Goal: Consume media (video, audio)

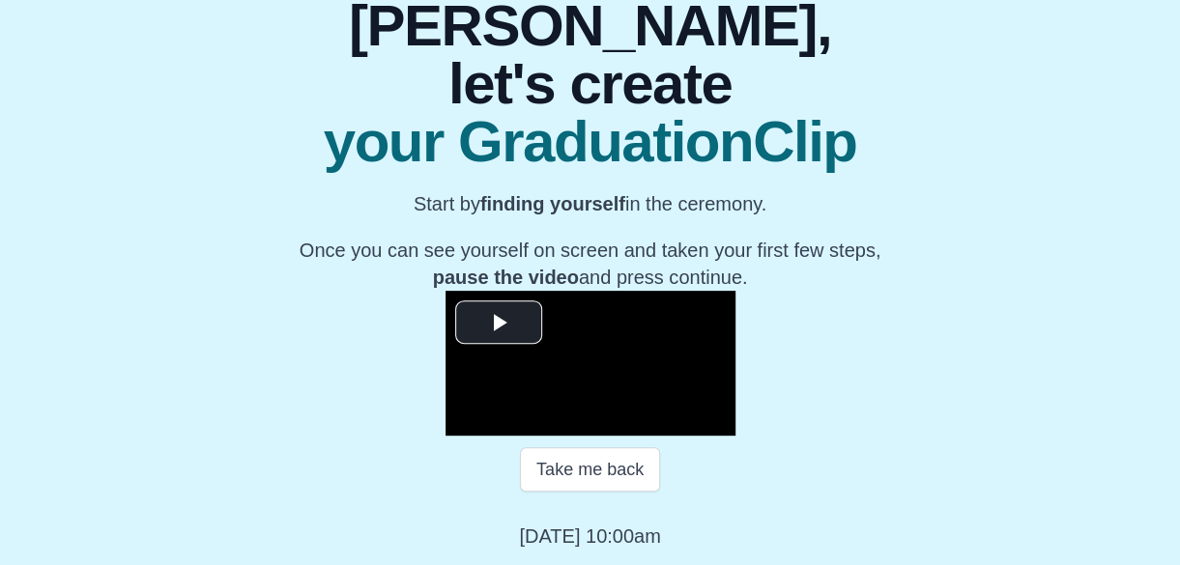
scroll to position [416, 0]
click at [499, 323] on span "Video Player" at bounding box center [499, 323] width 0 height 0
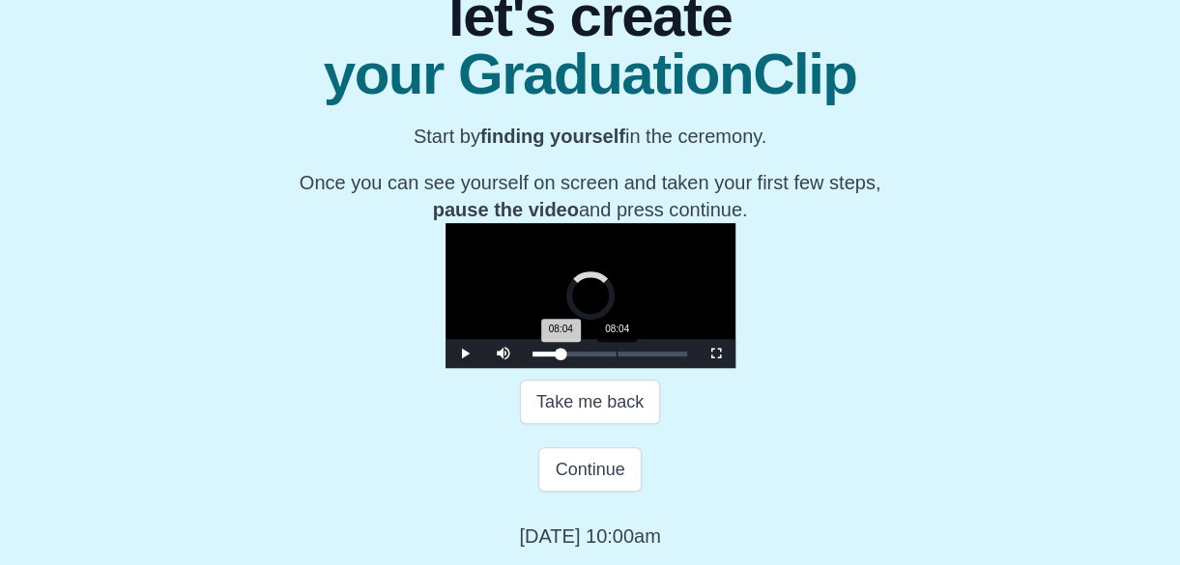
click at [523, 368] on div "Loaded : 0% 08:04 08:04 Progress : 0%" at bounding box center [610, 353] width 174 height 29
click at [523, 368] on div "Loaded : 0% 11:58 12:09 Progress : 0%" at bounding box center [610, 353] width 174 height 29
click at [574, 368] on div "Loaded : 0% 18:22 18:28 Progress : 0%" at bounding box center [610, 353] width 174 height 29
click at [768, 357] on div "22:38" at bounding box center [768, 354] width 1 height 5
click at [532, 357] on div "Loaded : 0% 02:08 02:08 Progress : 0%" at bounding box center [609, 354] width 155 height 5
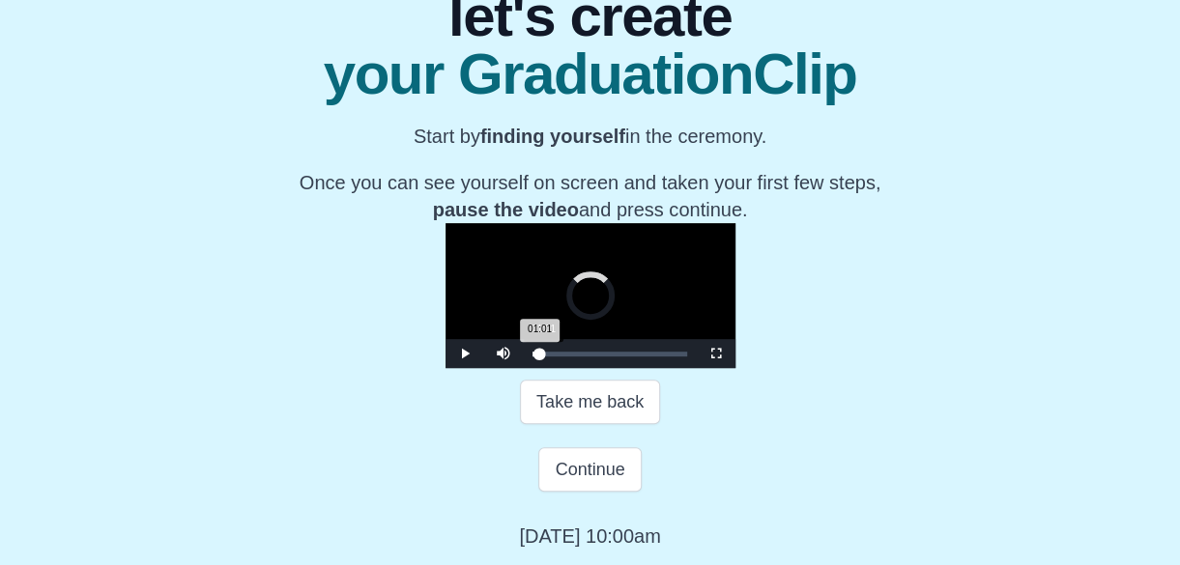
click at [543, 357] on div "01:01" at bounding box center [543, 354] width 1 height 5
click at [578, 357] on div "04:21" at bounding box center [578, 354] width 1 height 5
click at [589, 357] on div "05:28" at bounding box center [589, 354] width 1 height 5
click at [532, 357] on div "Loaded : 0% 06:46 06:46 Progress : 0%" at bounding box center [609, 354] width 155 height 5
click at [532, 357] on div "08:04 Progress : 0%" at bounding box center [546, 354] width 29 height 5
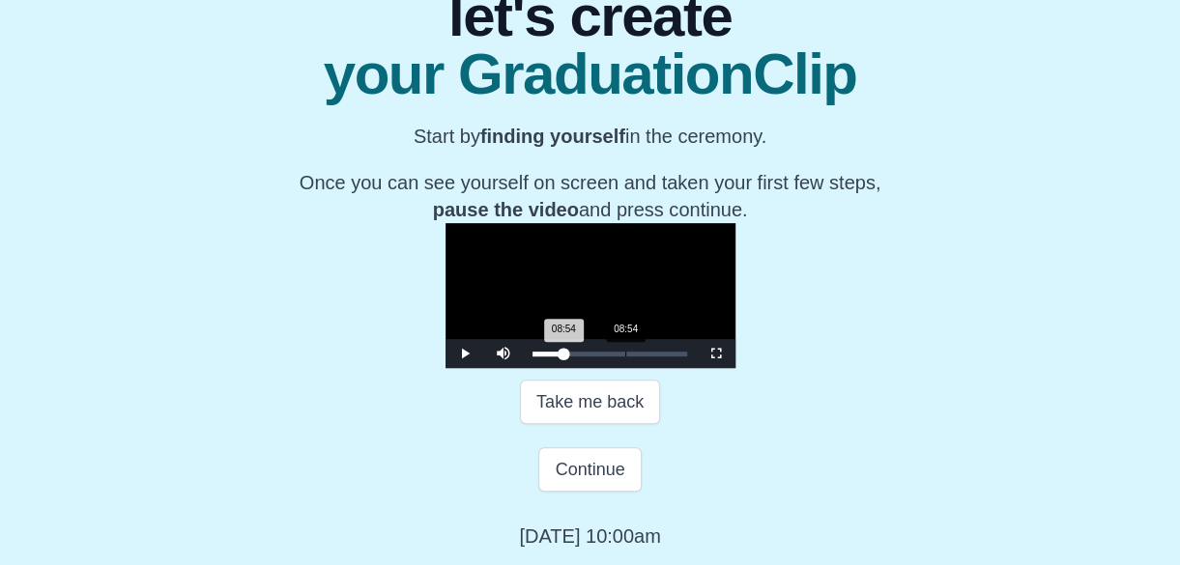
click at [523, 368] on div "Loaded : 0% 08:54 08:54 Progress : 0%" at bounding box center [610, 353] width 174 height 29
click at [532, 357] on div "Loaded : 0% 09:44 09:44 Progress : 0%" at bounding box center [609, 354] width 155 height 5
click at [523, 368] on div "Loaded : 0% 09:16 09:11 Progress : 0%" at bounding box center [610, 353] width 174 height 29
click at [609, 357] on div "07:19" at bounding box center [609, 354] width 1 height 5
click at [532, 357] on div "Loaded : 0% 08:09 08:09 Progress : 0%" at bounding box center [609, 354] width 155 height 5
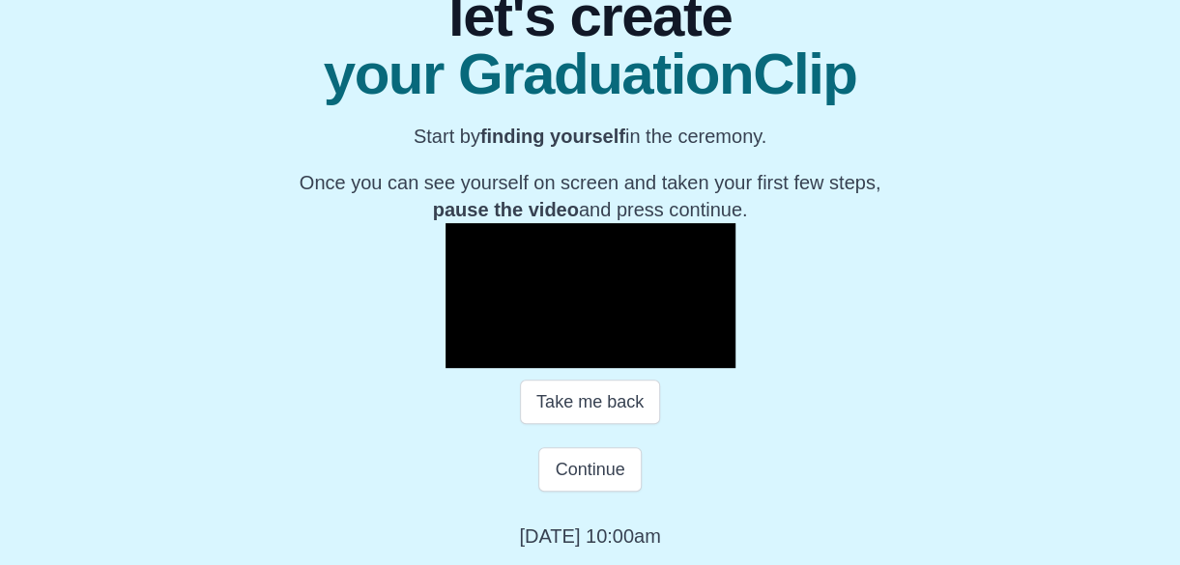
scroll to position [485, 0]
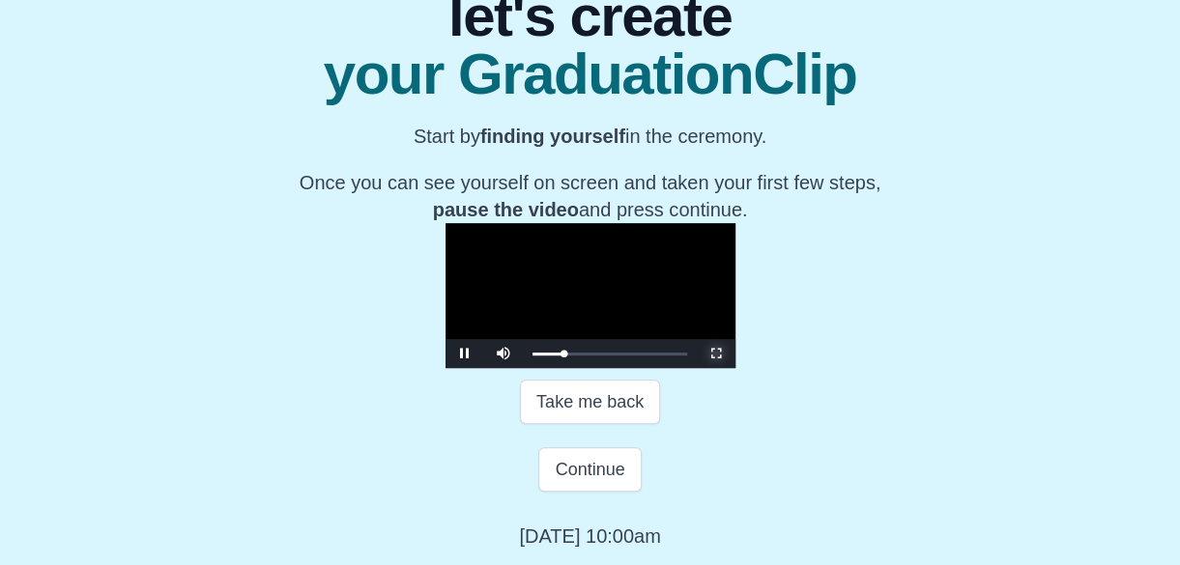
click at [716, 354] on span "Video Player" at bounding box center [716, 354] width 0 height 0
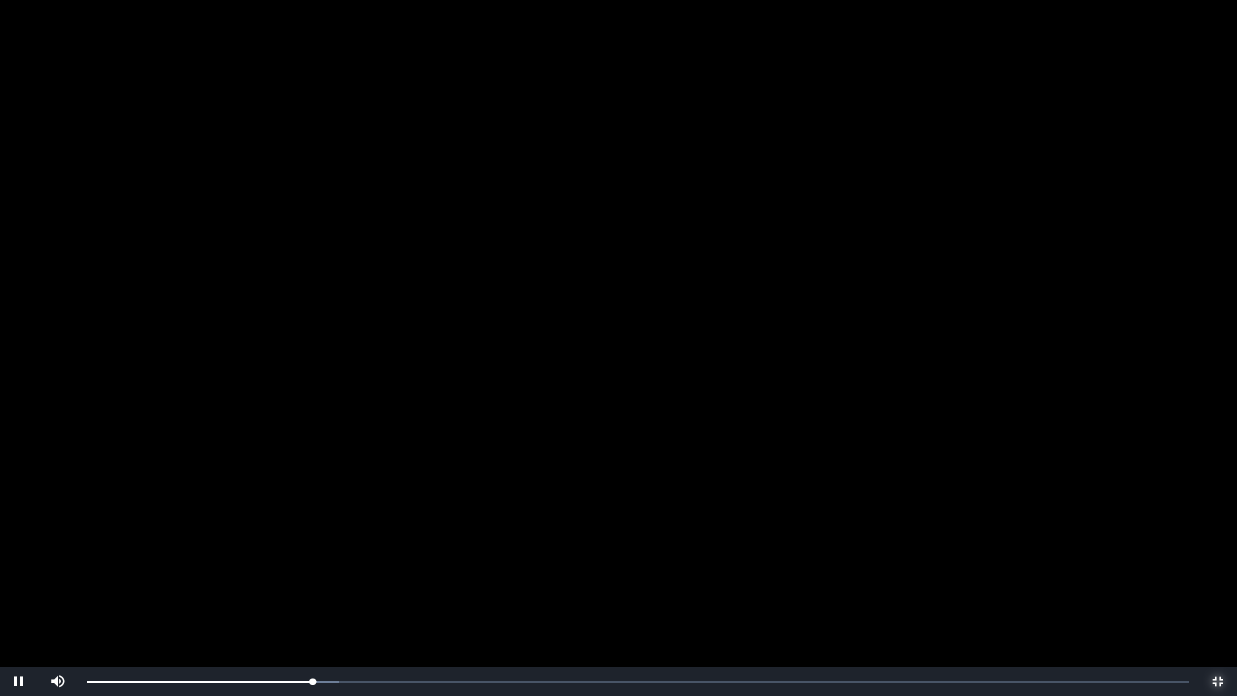
click at [1194, 564] on span "Video Player" at bounding box center [1217, 681] width 0 height 0
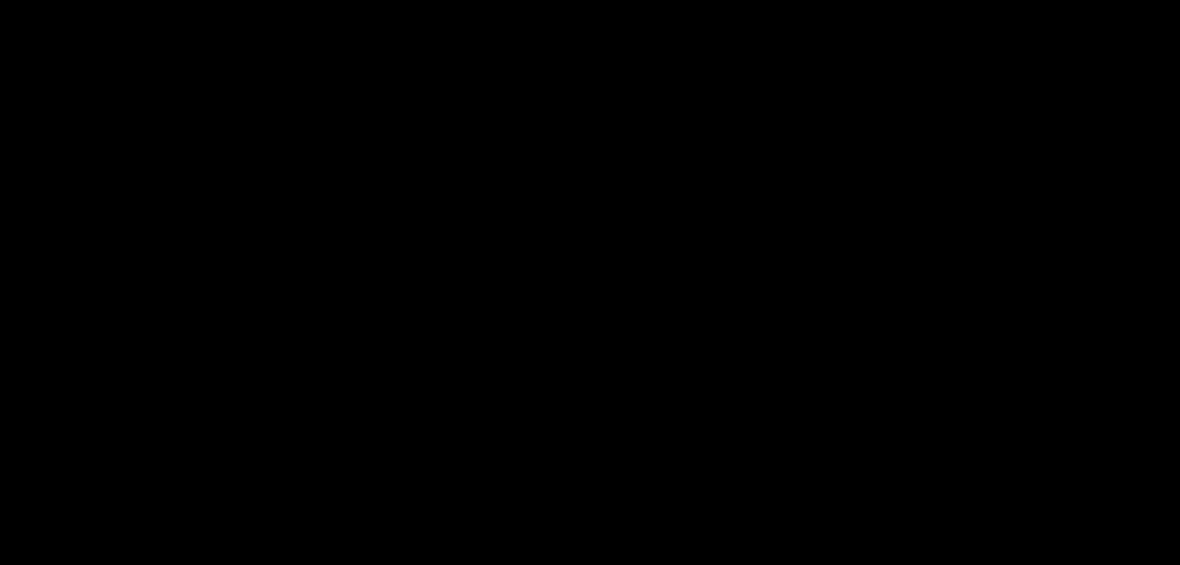
scroll to position [485, 0]
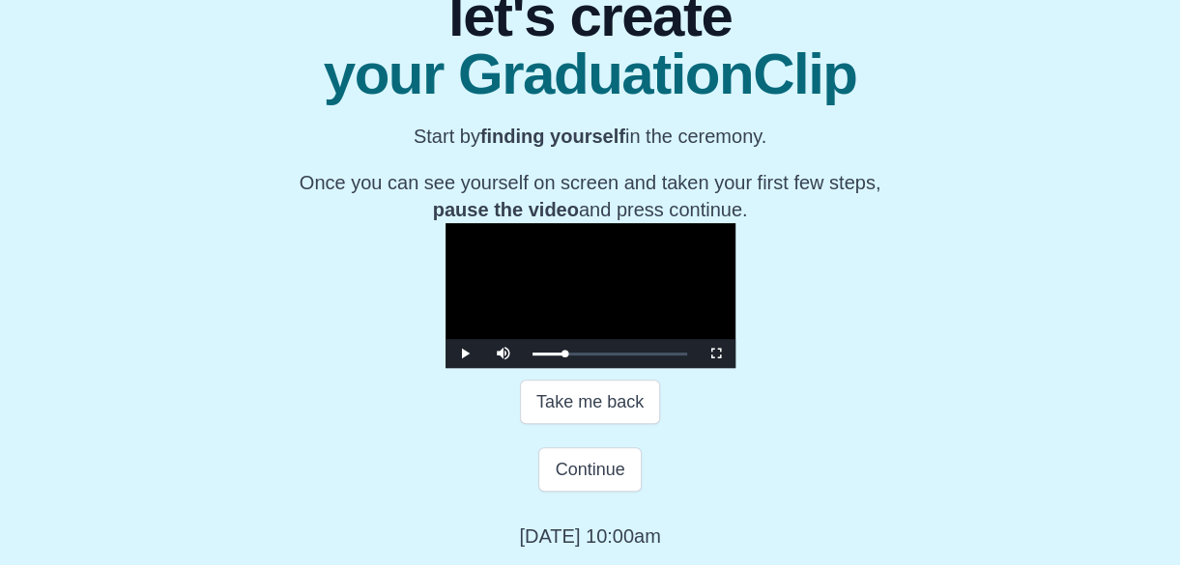
drag, startPoint x: 1144, startPoint y: 0, endPoint x: 815, endPoint y: 239, distance: 406.0
click at [735, 239] on video "Video Player" at bounding box center [590, 295] width 290 height 145
